Goal: Find specific page/section: Find specific page/section

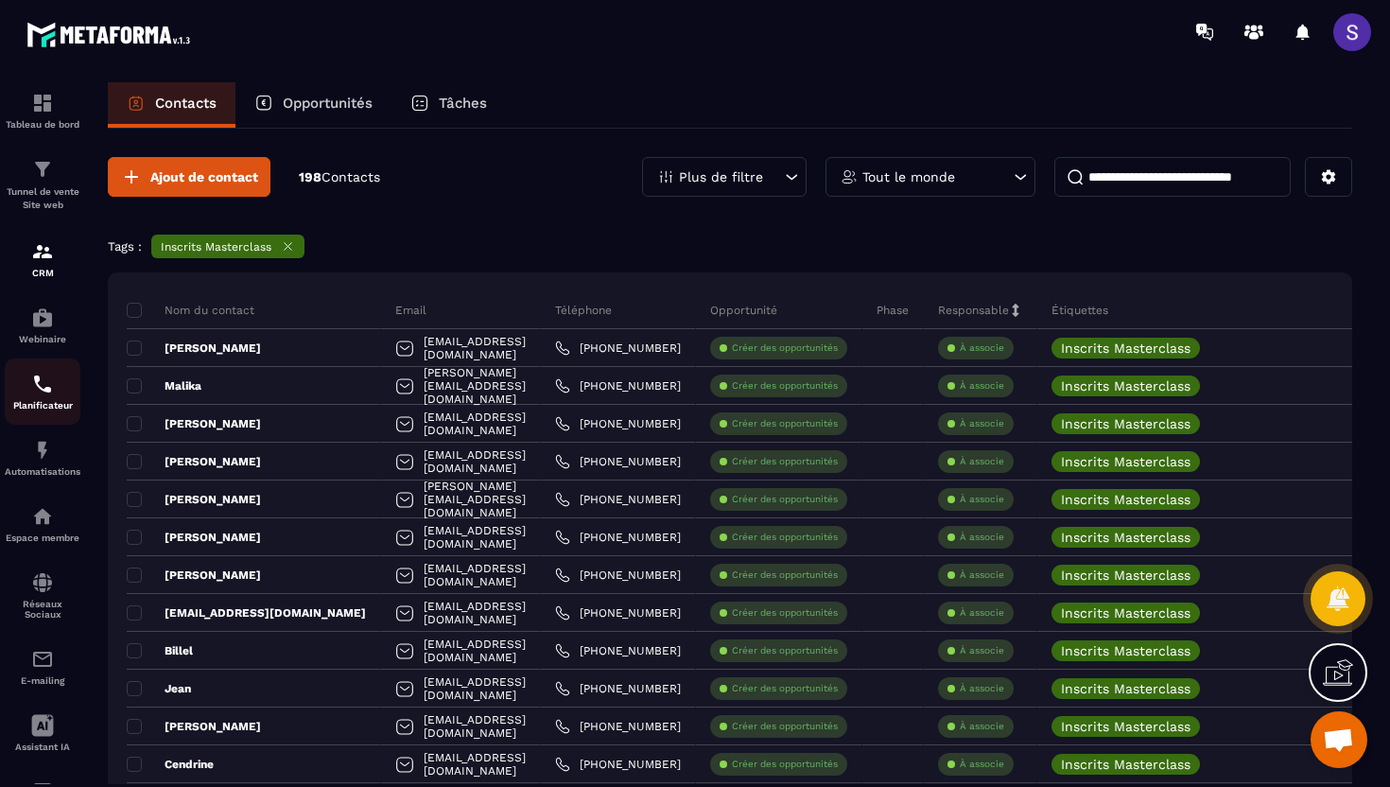
click at [36, 398] on div "Planificateur" at bounding box center [43, 392] width 76 height 38
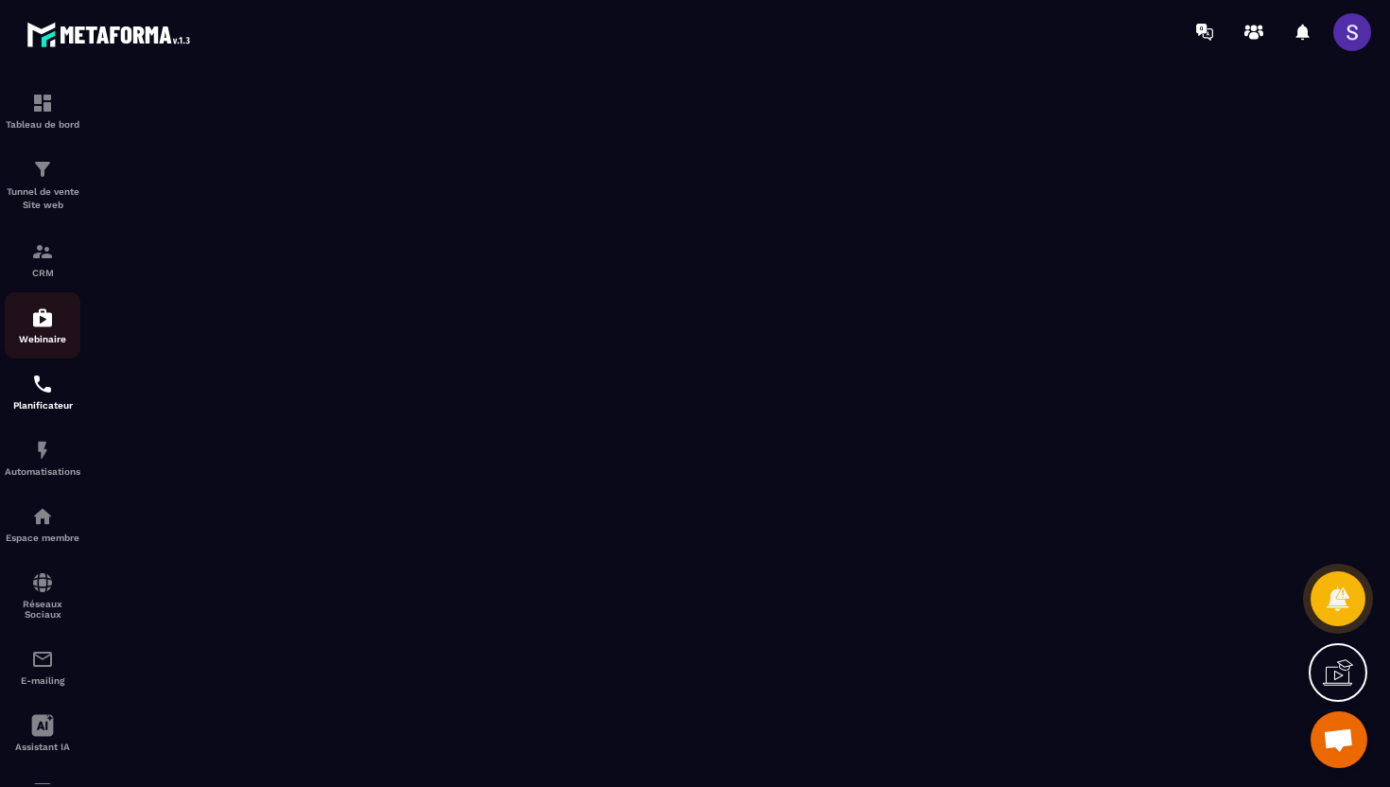
click at [43, 332] on div "Webinaire" at bounding box center [43, 325] width 76 height 38
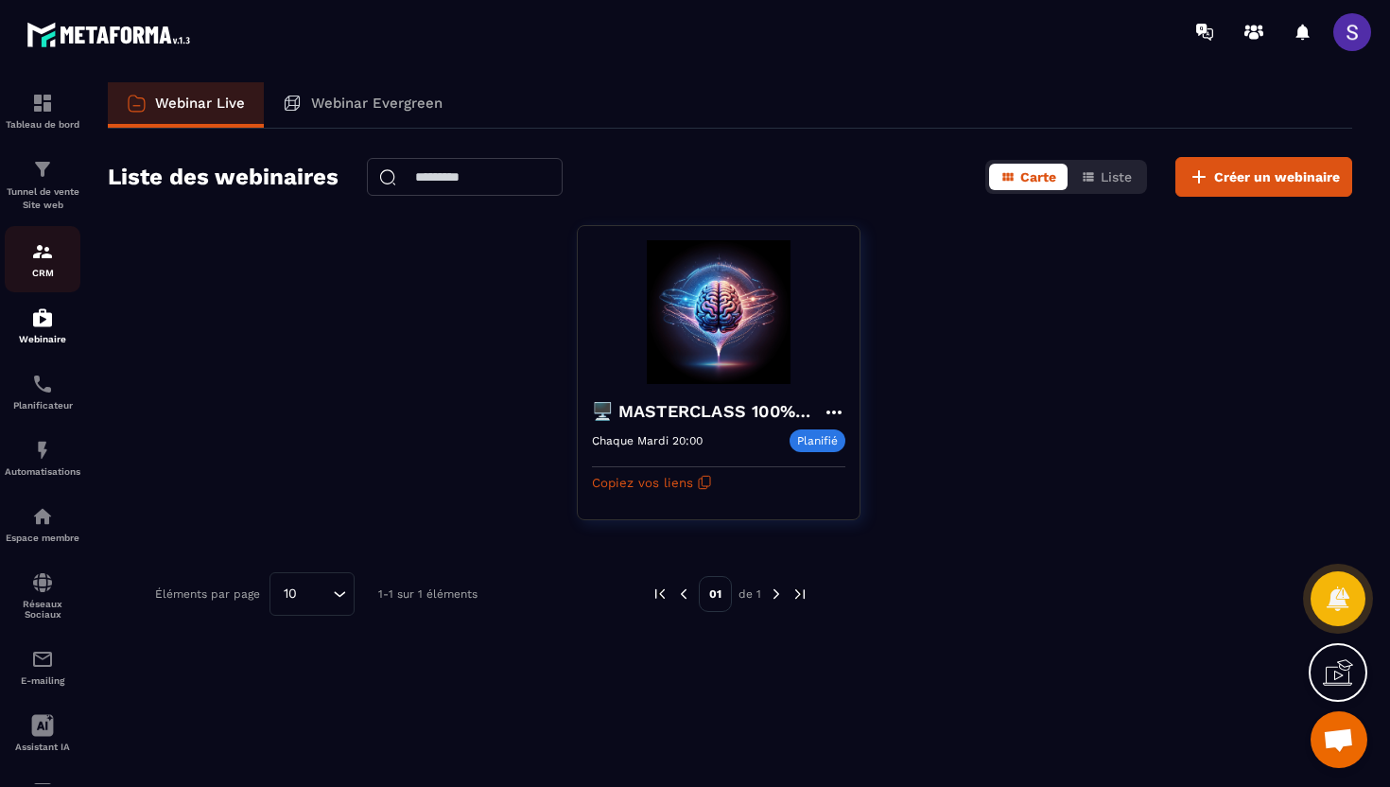
click at [41, 254] on img at bounding box center [42, 251] width 23 height 23
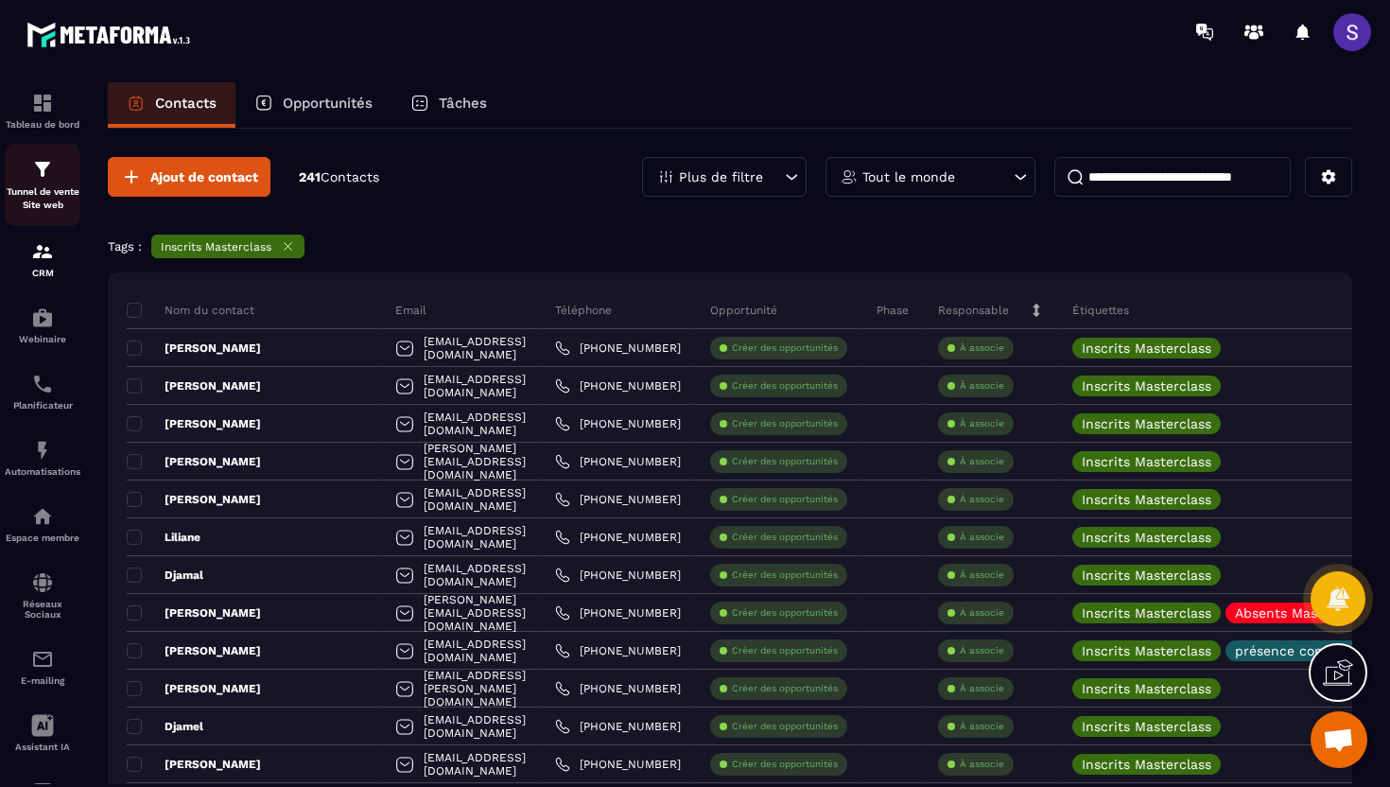
click at [41, 190] on p "Tunnel de vente Site web" at bounding box center [43, 198] width 76 height 26
